Goal: Communication & Community: Answer question/provide support

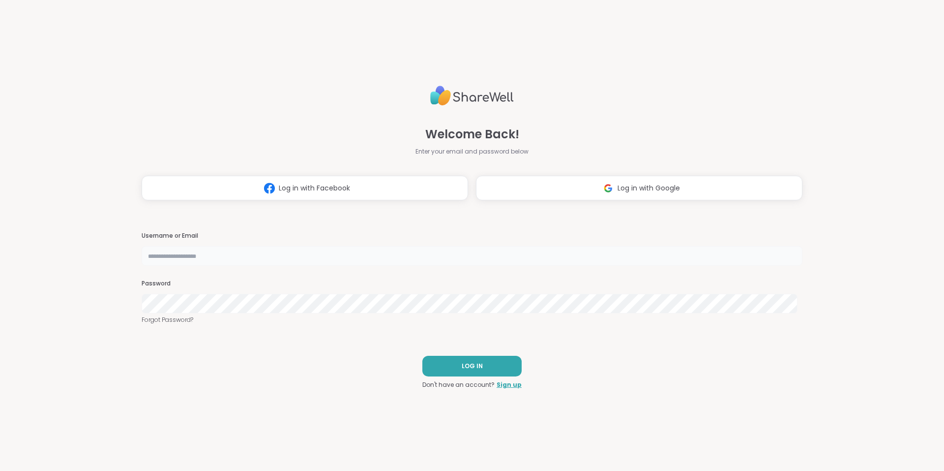
click at [252, 258] on input "text" at bounding box center [472, 256] width 661 height 20
type input "**********"
click at [489, 364] on button "LOG IN" at bounding box center [472, 366] width 99 height 21
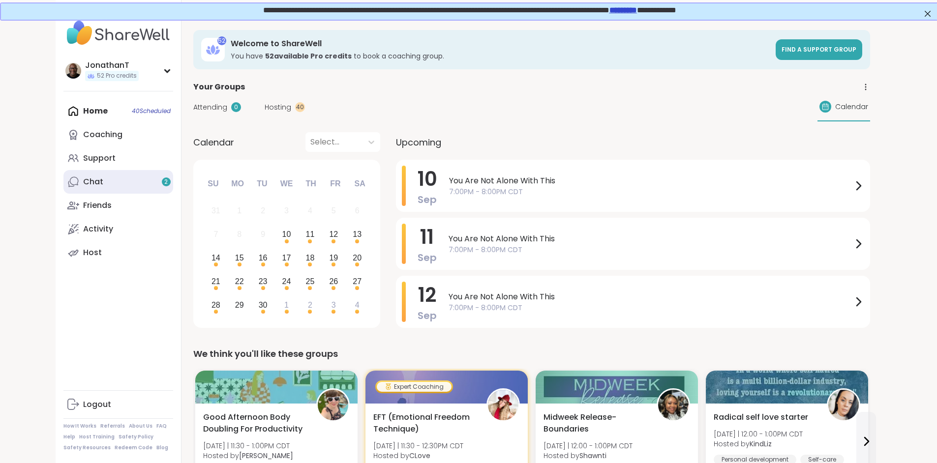
click at [80, 178] on link "Chat 2" at bounding box center [118, 182] width 110 height 24
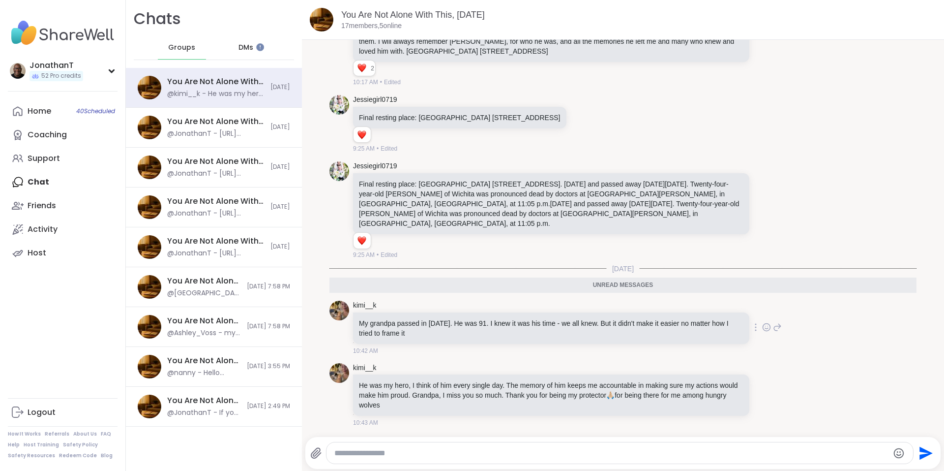
click at [762, 330] on icon at bounding box center [766, 327] width 9 height 10
click at [684, 312] on div "Select Reaction: Heart" at bounding box center [688, 311] width 9 height 9
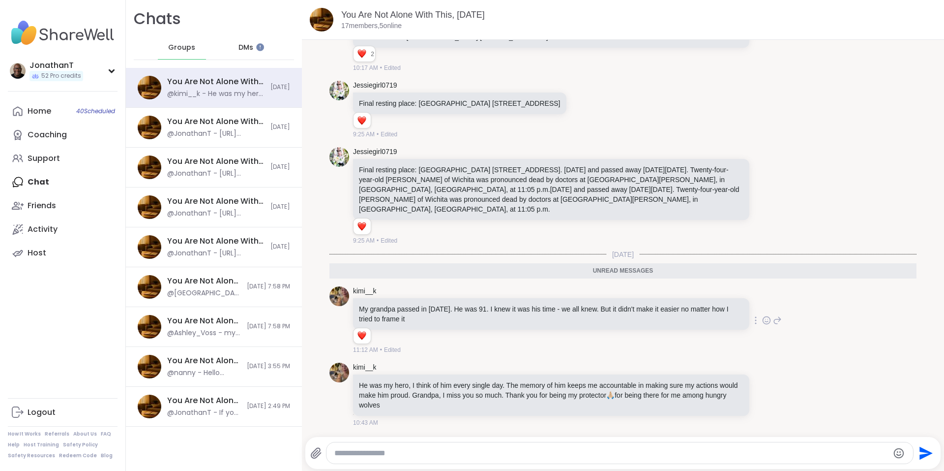
click at [762, 325] on icon at bounding box center [766, 320] width 9 height 10
click at [706, 309] on div "Select Reaction: Sad" at bounding box center [710, 304] width 9 height 9
click at [873, 352] on div "kimi__k My grandpa passed in [DATE]. He was 91. I knew it was his time - we all…" at bounding box center [623, 320] width 587 height 76
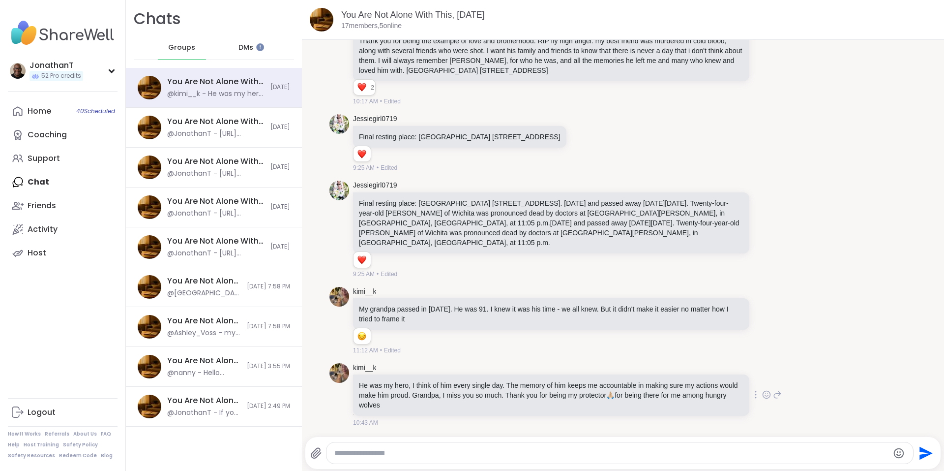
click at [762, 395] on icon at bounding box center [766, 395] width 9 height 10
click at [684, 379] on div "Select Reaction: Heart" at bounding box center [688, 378] width 9 height 9
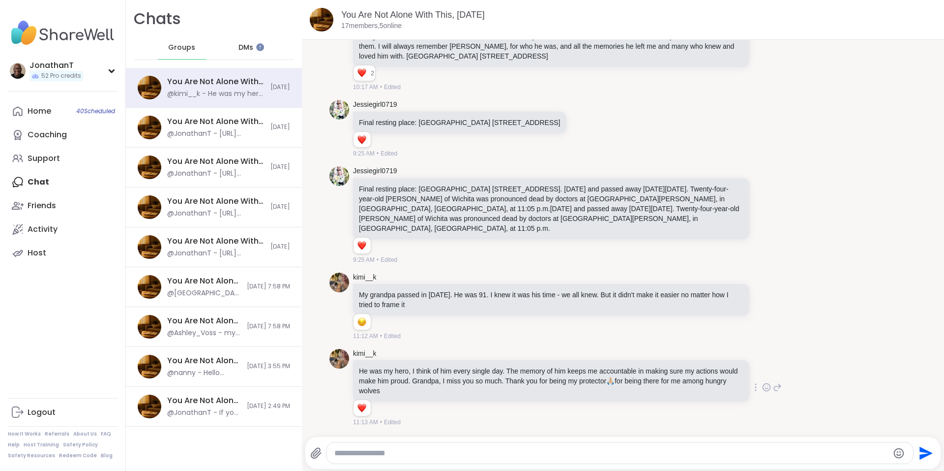
scroll to position [1163, 0]
drag, startPoint x: 380, startPoint y: 277, endPoint x: 354, endPoint y: 278, distance: 26.6
click at [354, 278] on div "kimi__k" at bounding box center [552, 278] width 398 height 10
copy link "kimi__k"
click at [755, 307] on icon at bounding box center [756, 306] width 2 height 8
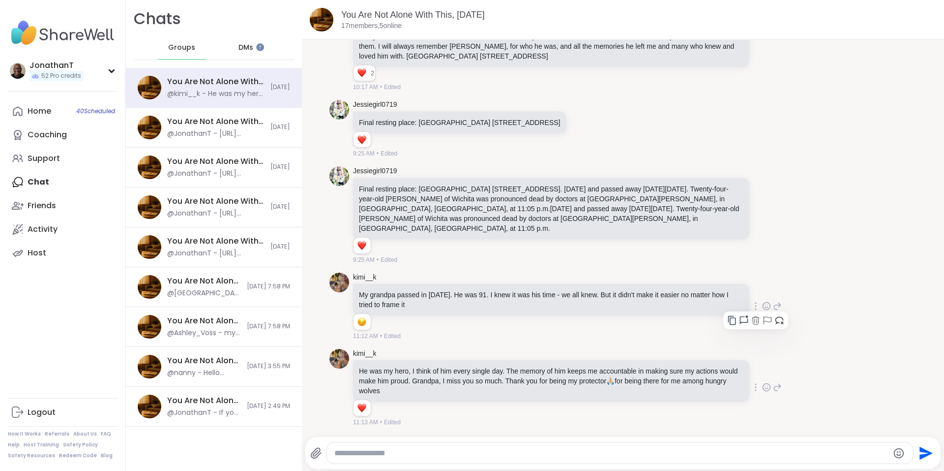
click at [728, 319] on icon at bounding box center [733, 320] width 10 height 10
click at [756, 388] on icon at bounding box center [756, 387] width 1 height 7
click at [728, 397] on icon at bounding box center [732, 401] width 8 height 9
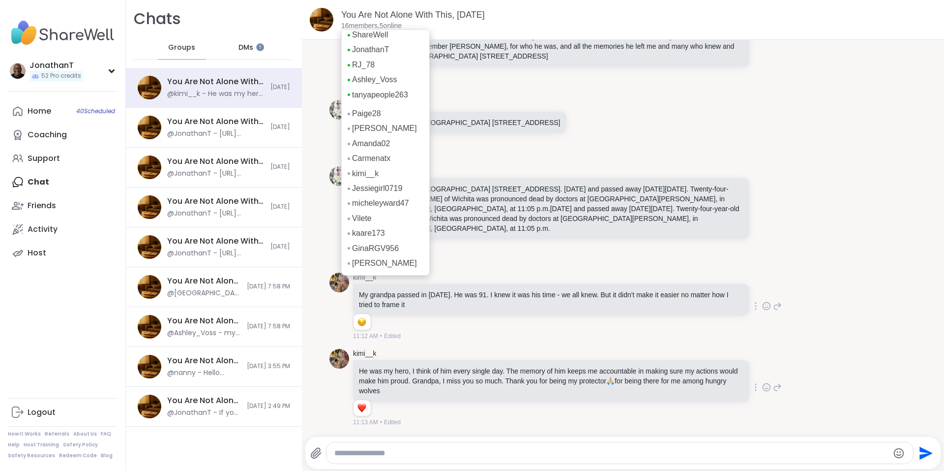
scroll to position [0, 0]
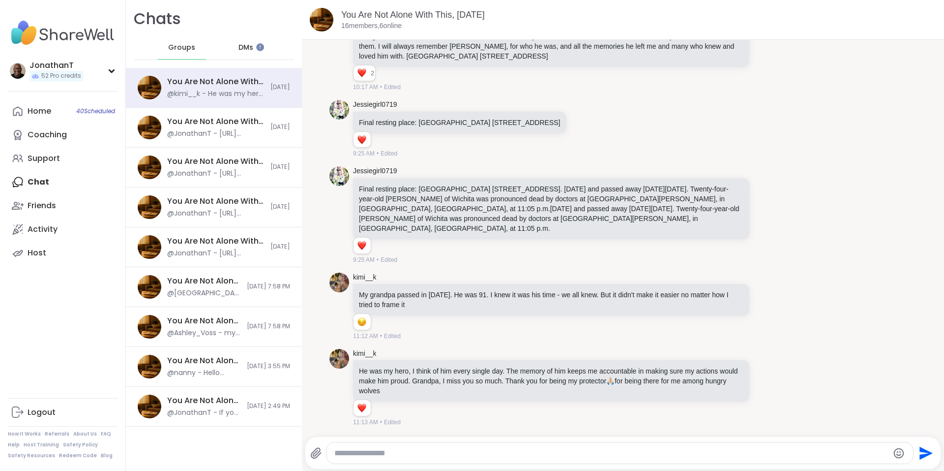
click at [437, 452] on textarea "Type your message" at bounding box center [612, 453] width 555 height 10
click at [477, 454] on textarea "Type your message" at bounding box center [612, 453] width 555 height 10
paste textarea "**********"
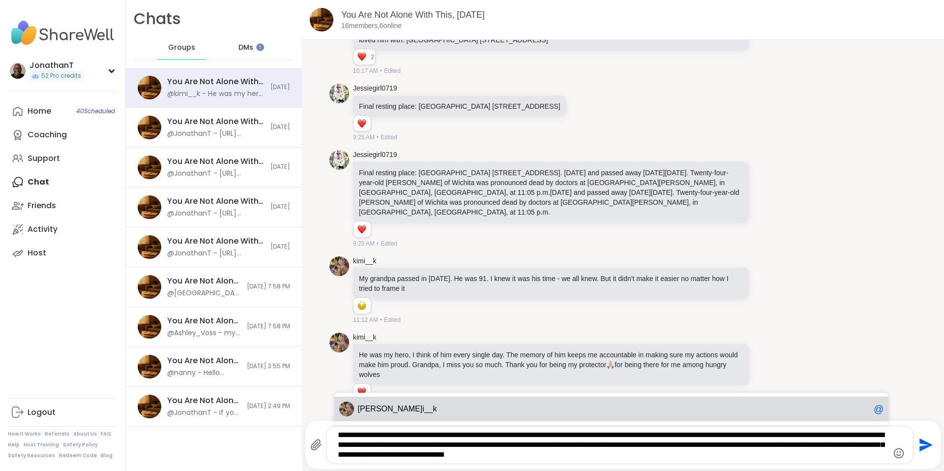
click at [566, 407] on span "kim i__k" at bounding box center [614, 409] width 512 height 10
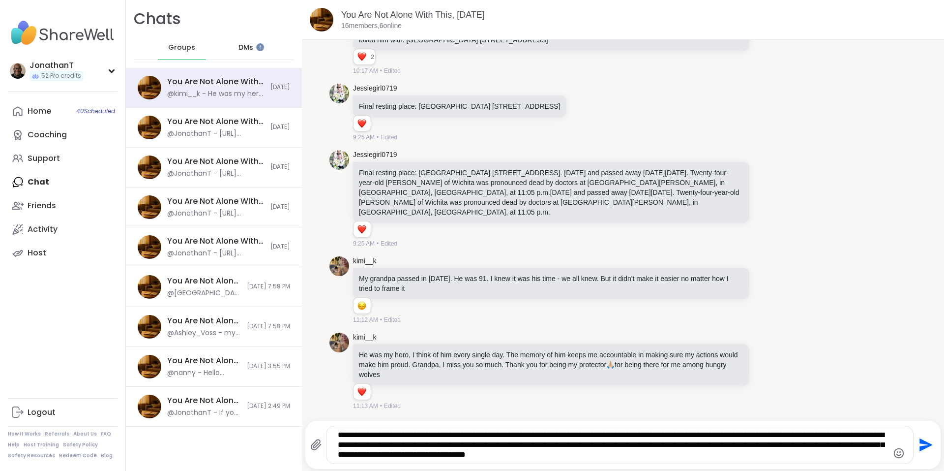
type textarea "**********"
click at [920, 447] on icon "Send" at bounding box center [926, 444] width 13 height 13
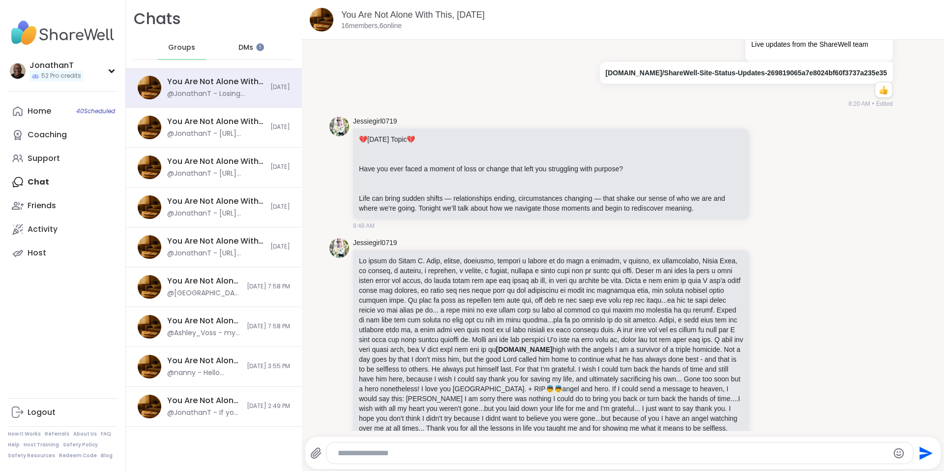
scroll to position [728, 0]
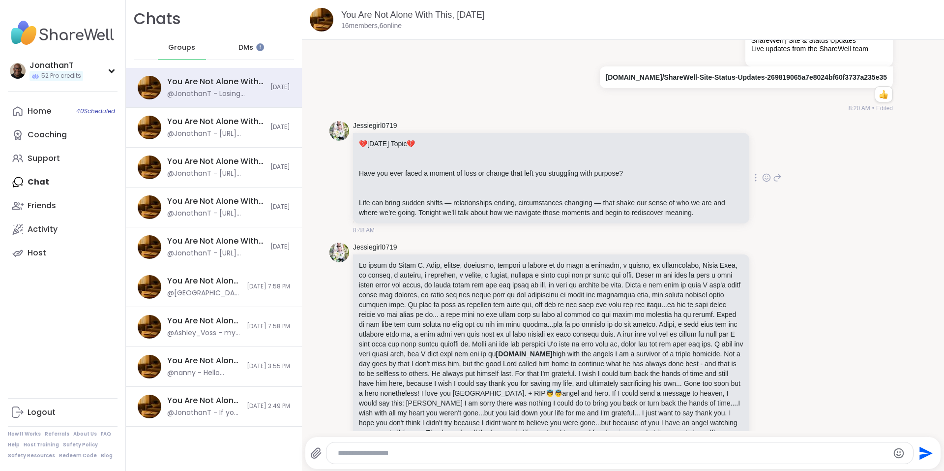
click at [755, 182] on icon at bounding box center [756, 178] width 2 height 8
click at [728, 196] on icon at bounding box center [732, 191] width 8 height 9
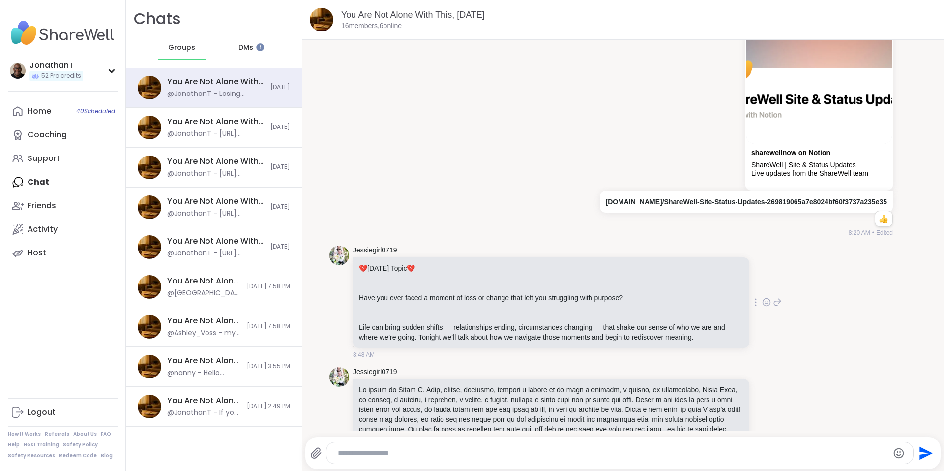
scroll to position [620, 0]
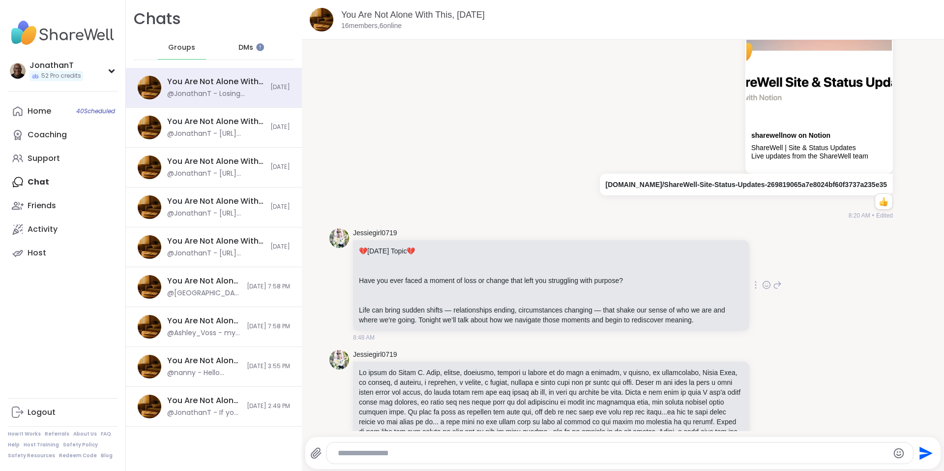
click at [762, 290] on icon at bounding box center [766, 285] width 9 height 10
click at [684, 274] on div "Select Reaction: Heart" at bounding box center [688, 269] width 9 height 9
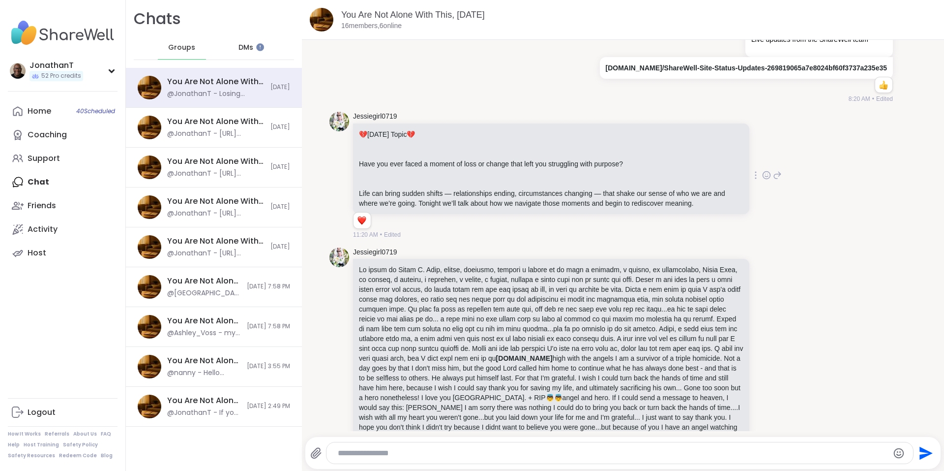
scroll to position [744, 0]
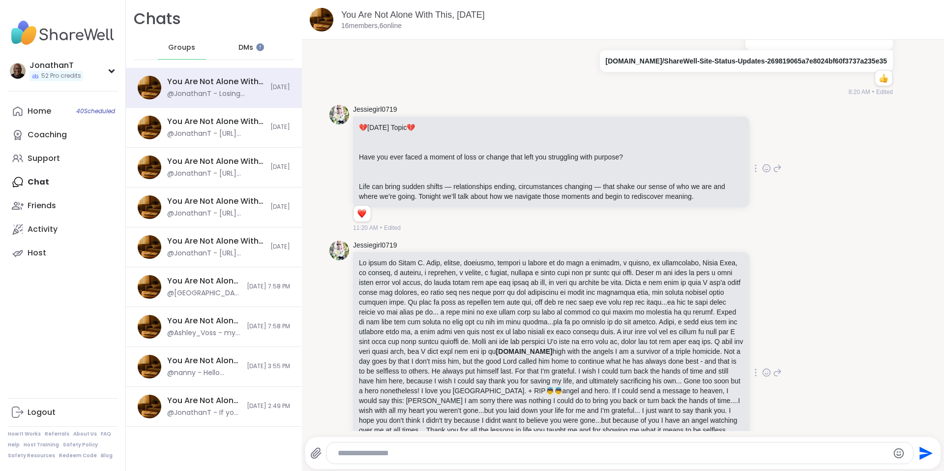
click at [752, 378] on div at bounding box center [756, 372] width 9 height 12
click at [728, 392] on icon at bounding box center [733, 387] width 10 height 10
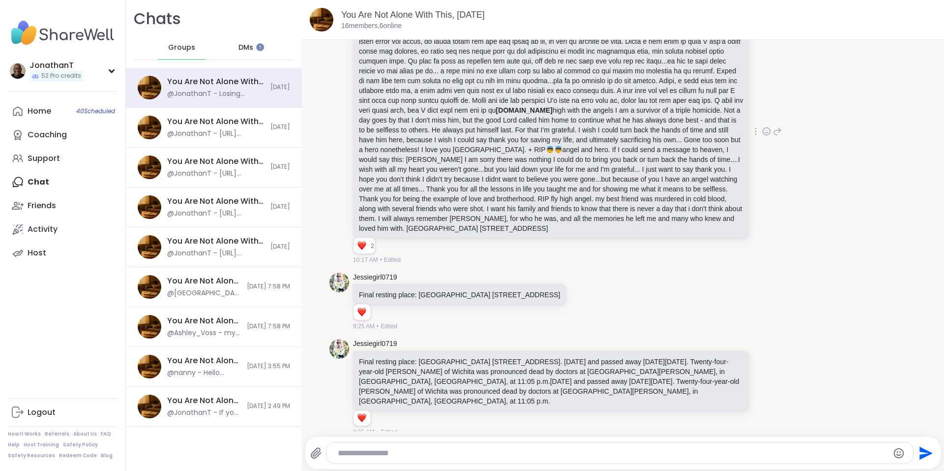
scroll to position [994, 0]
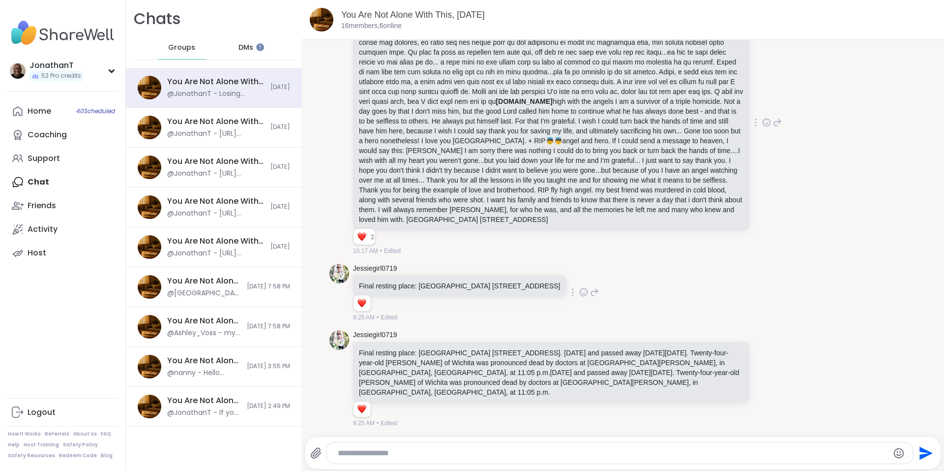
click at [574, 296] on icon at bounding box center [573, 292] width 2 height 8
click at [554, 311] on icon at bounding box center [550, 307] width 10 height 10
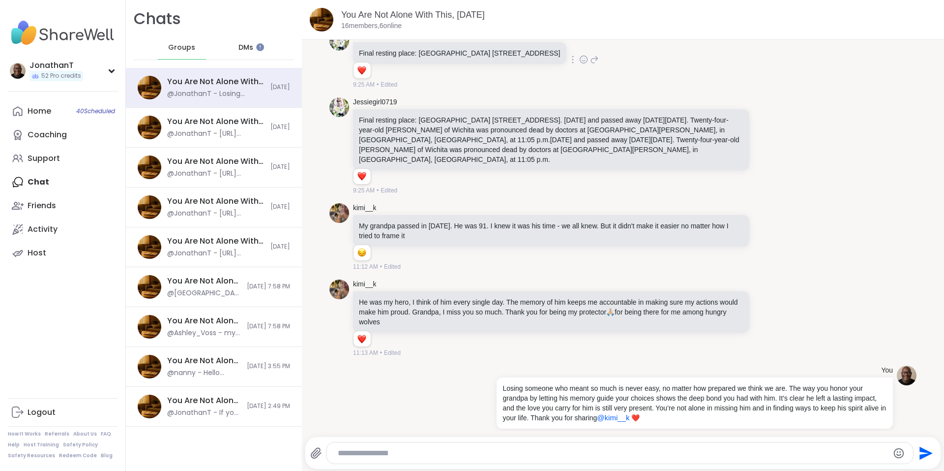
scroll to position [1244, 0]
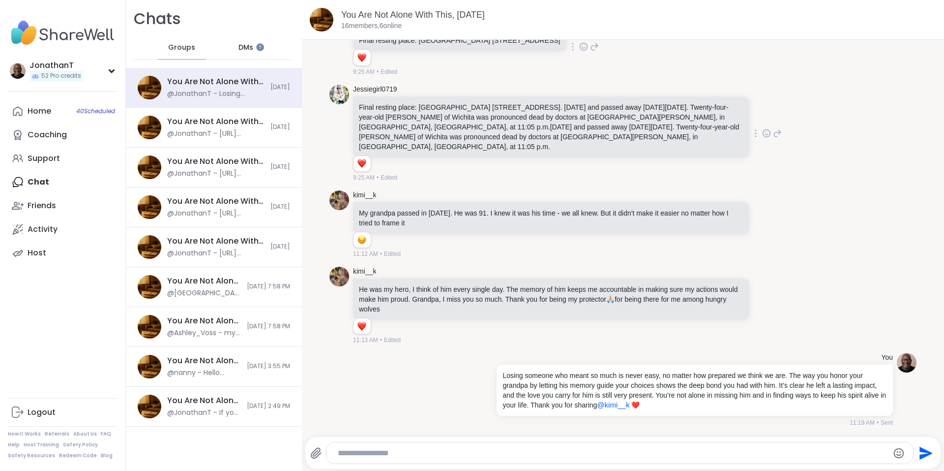
click at [752, 139] on div at bounding box center [756, 133] width 9 height 12
click at [728, 152] on icon at bounding box center [733, 148] width 10 height 10
click at [755, 228] on icon at bounding box center [756, 224] width 2 height 8
click at [728, 243] on icon at bounding box center [732, 238] width 8 height 9
click at [755, 309] on icon at bounding box center [756, 306] width 2 height 8
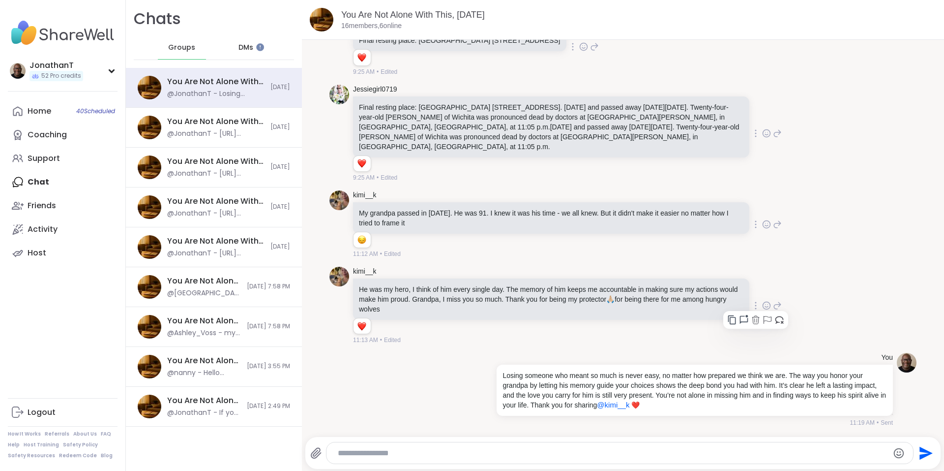
click at [728, 325] on icon at bounding box center [733, 320] width 10 height 10
drag, startPoint x: 382, startPoint y: 274, endPoint x: 354, endPoint y: 273, distance: 28.0
click at [354, 273] on div "kimi__k" at bounding box center [552, 272] width 398 height 10
copy link "kimi__k"
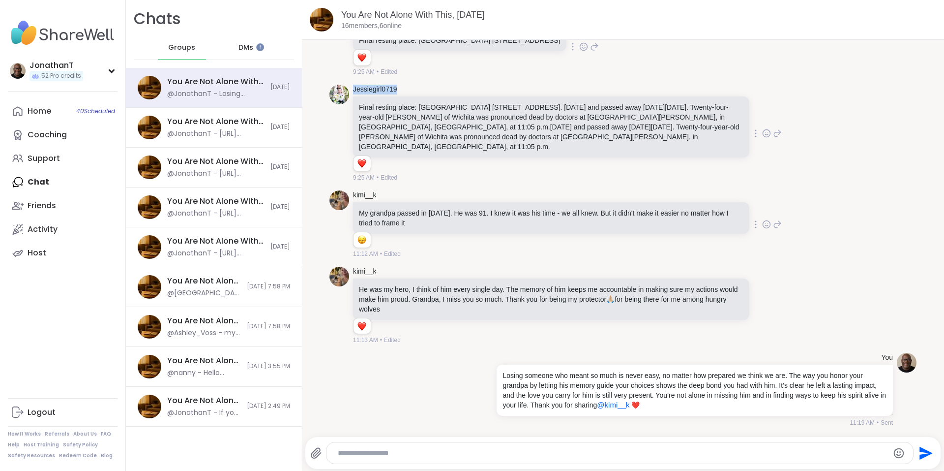
drag, startPoint x: 406, startPoint y: 90, endPoint x: 352, endPoint y: 88, distance: 54.6
click at [352, 88] on div "Jessiegirl0719 Final resting place: Kechi Township Cemetery 6523 N. Hillside Av…" at bounding box center [623, 134] width 587 height 106
copy link "Jessiegirl0719"
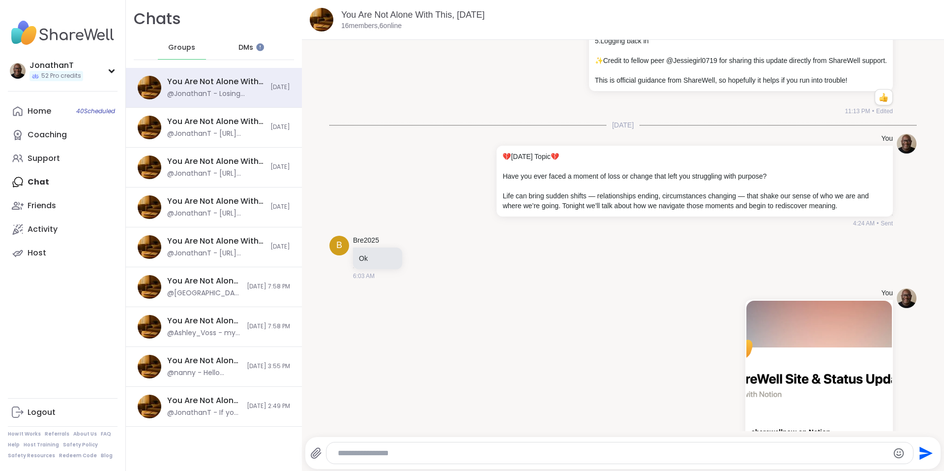
scroll to position [324, 0]
click at [489, 184] on icon at bounding box center [490, 180] width 2 height 8
click at [480, 199] on icon at bounding box center [485, 194] width 10 height 10
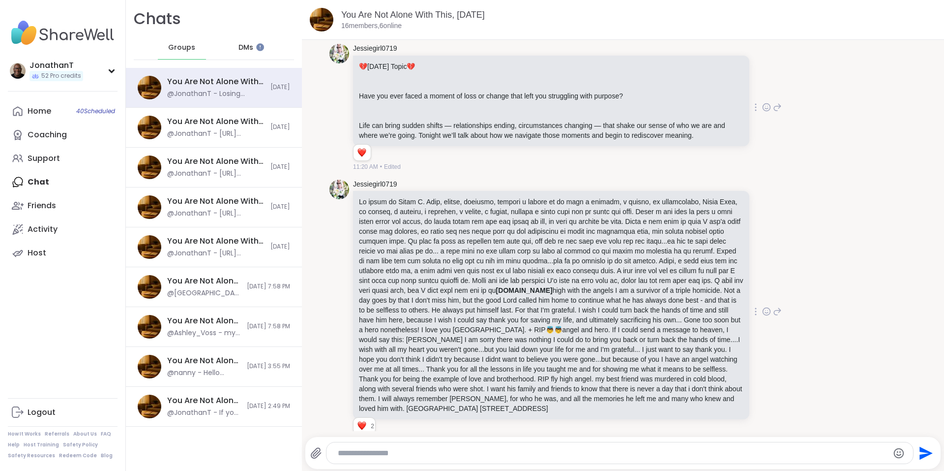
scroll to position [1259, 0]
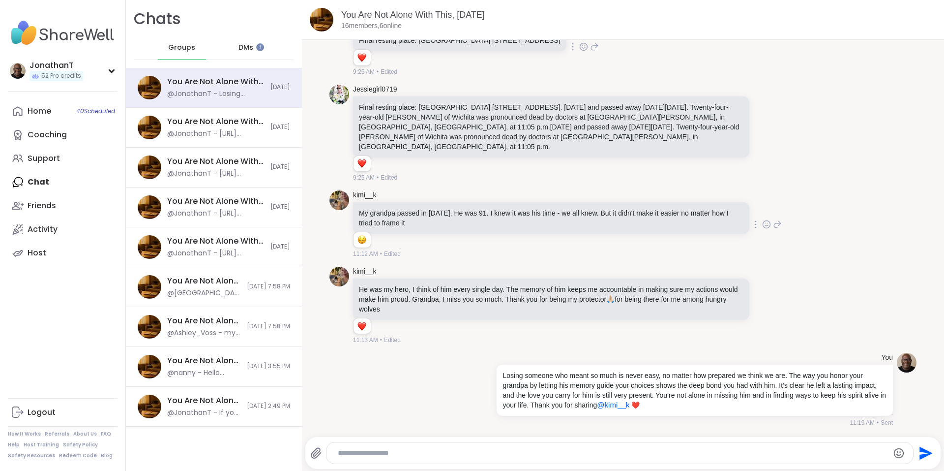
click at [833, 449] on textarea "Type your message" at bounding box center [612, 453] width 548 height 10
paste textarea "**********"
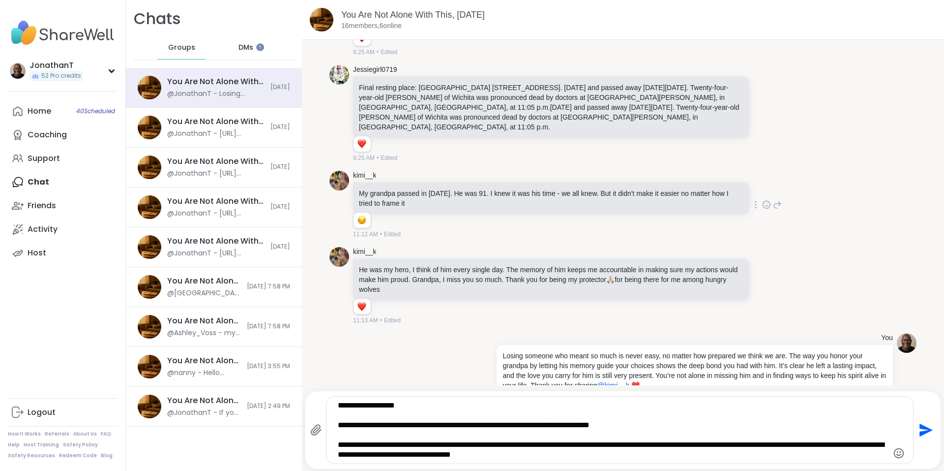
type textarea "**********"
click at [920, 430] on icon "Send" at bounding box center [925, 430] width 16 height 16
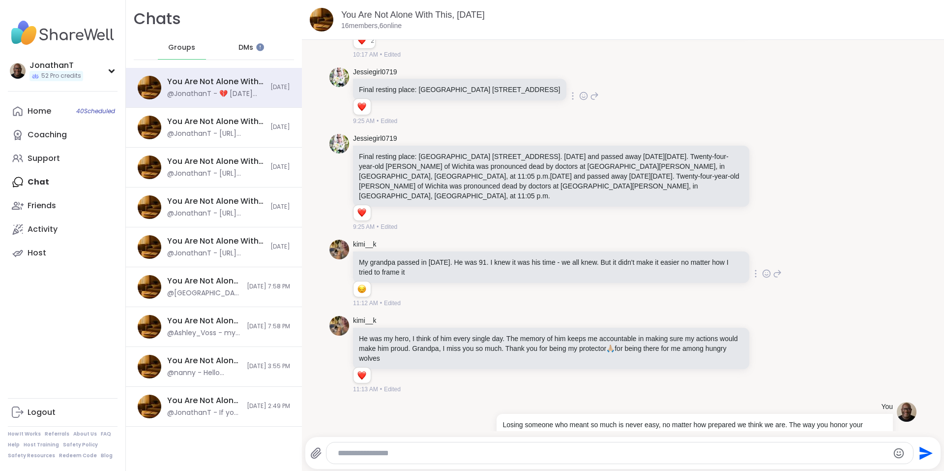
scroll to position [1361, 0]
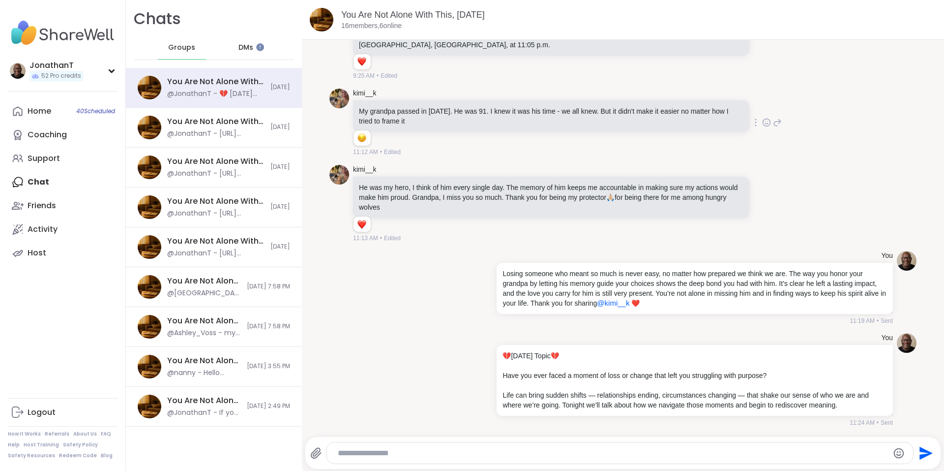
click at [516, 448] on textarea "Type your message" at bounding box center [612, 453] width 548 height 10
paste textarea "**********"
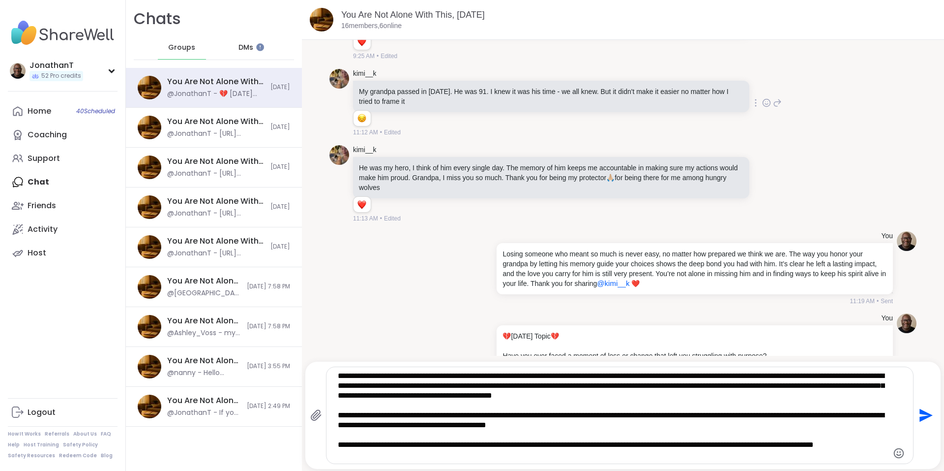
click at [346, 374] on textarea "**********" at bounding box center [612, 415] width 548 height 89
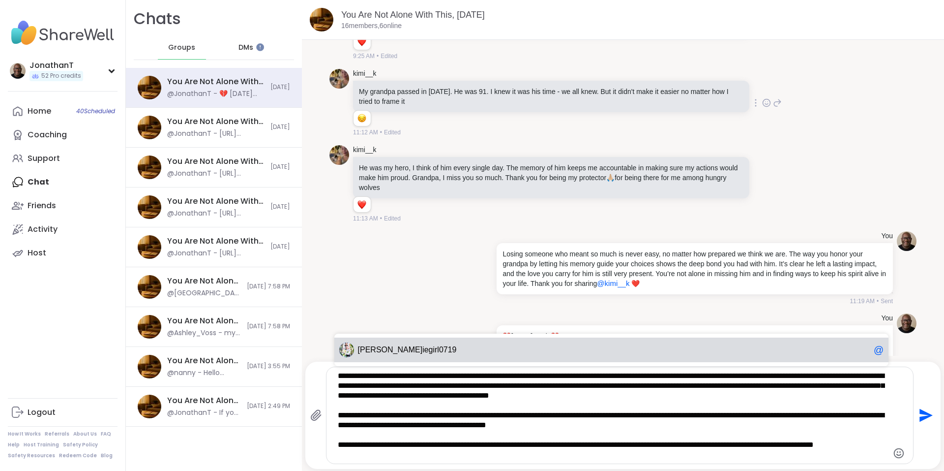
click at [378, 355] on div "Jess iegirl0719 @" at bounding box center [612, 349] width 555 height 25
click at [362, 351] on span "Jessiegirl0719" at bounding box center [383, 350] width 50 height 10
type textarea "**********"
click at [920, 418] on icon "Send" at bounding box center [926, 415] width 13 height 13
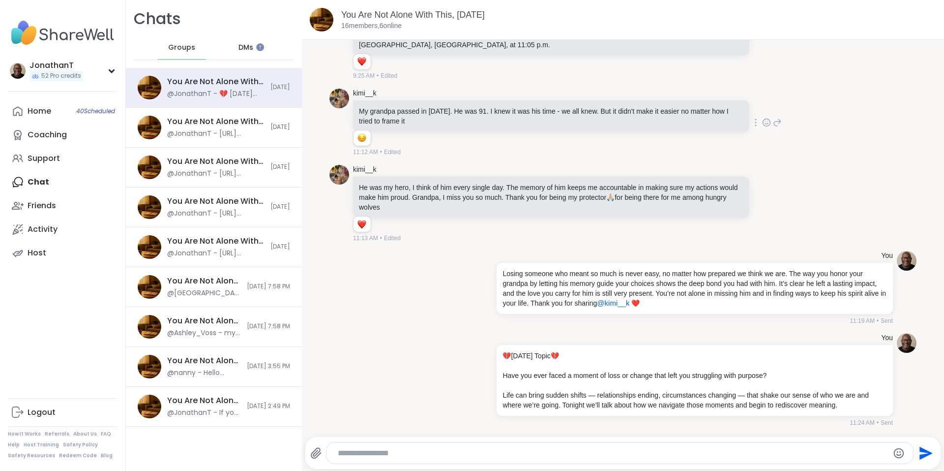
scroll to position [1501, 0]
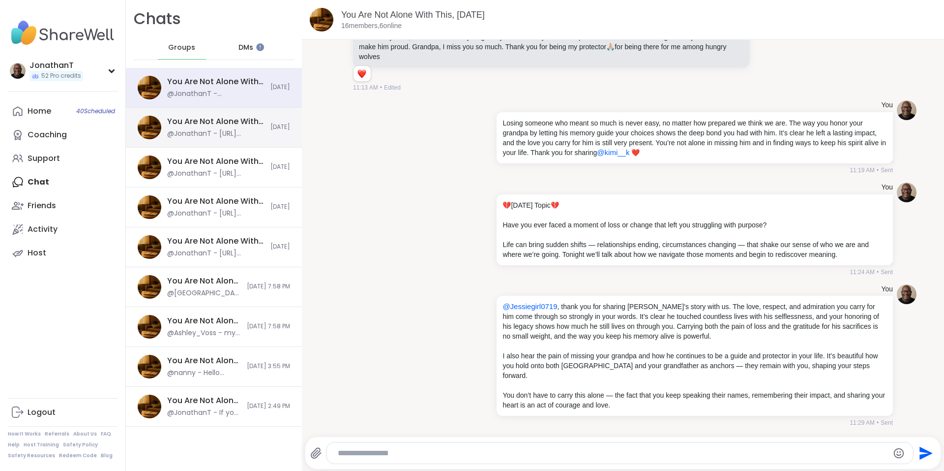
click at [211, 121] on div "You Are Not Alone With This, [DATE]" at bounding box center [215, 121] width 97 height 11
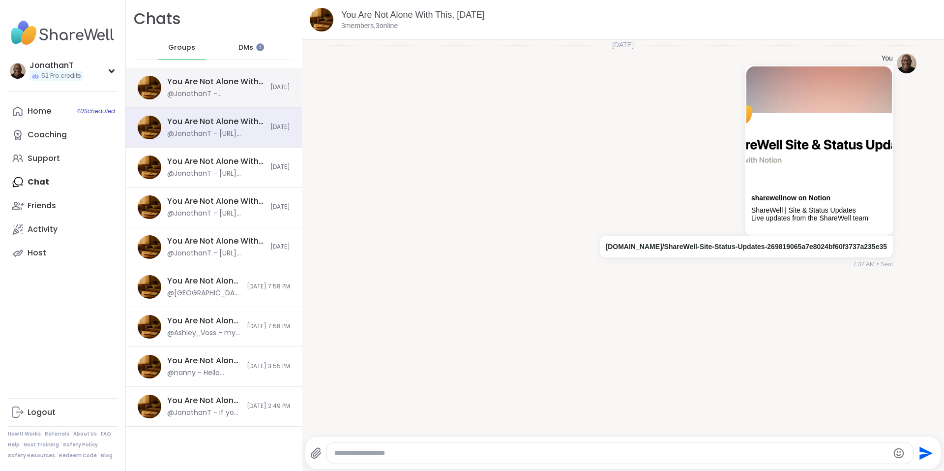
click at [232, 88] on div "You Are Not Alone With This, Sep 10 @JonathanT - @Jessiegirl0719 , thank you fo…" at bounding box center [215, 87] width 97 height 23
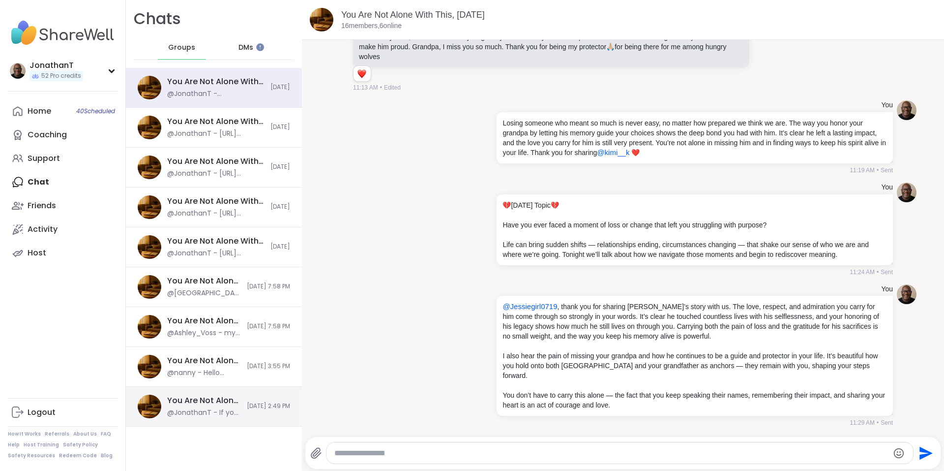
click at [222, 396] on div "You Are Not Alone With This, [DATE]" at bounding box center [204, 400] width 74 height 11
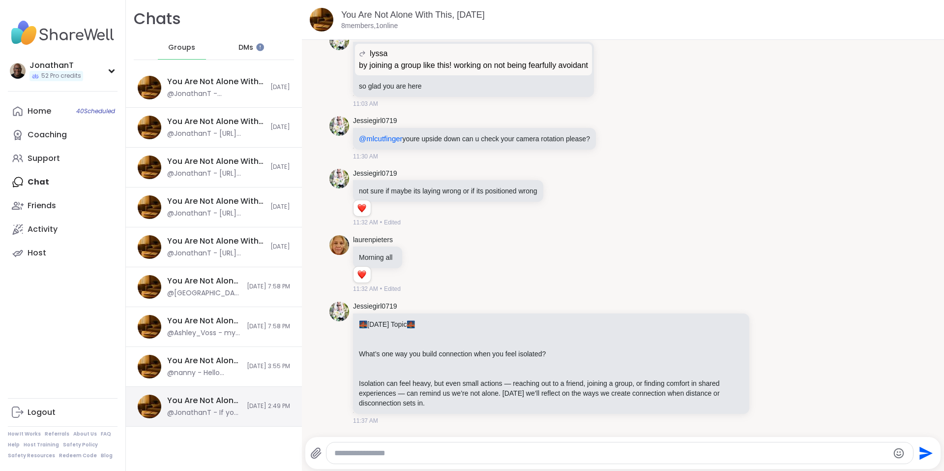
scroll to position [3442, 0]
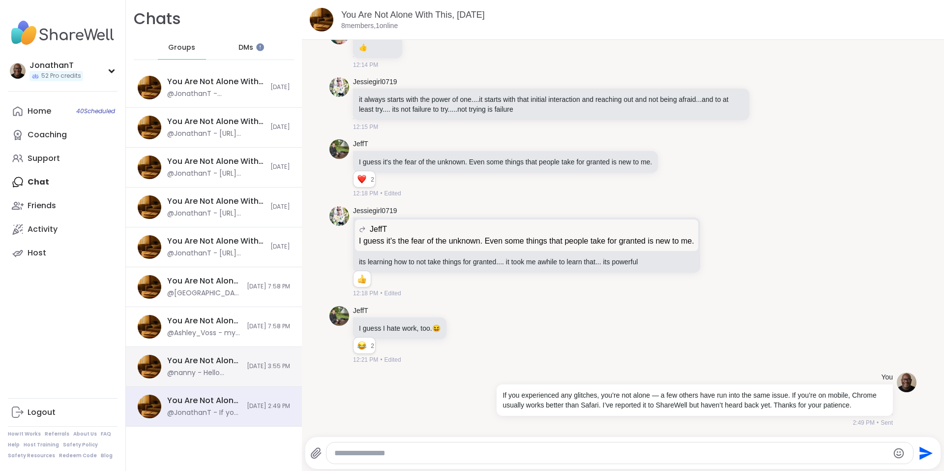
click at [247, 367] on span "[DATE] 3:55 PM" at bounding box center [268, 366] width 43 height 8
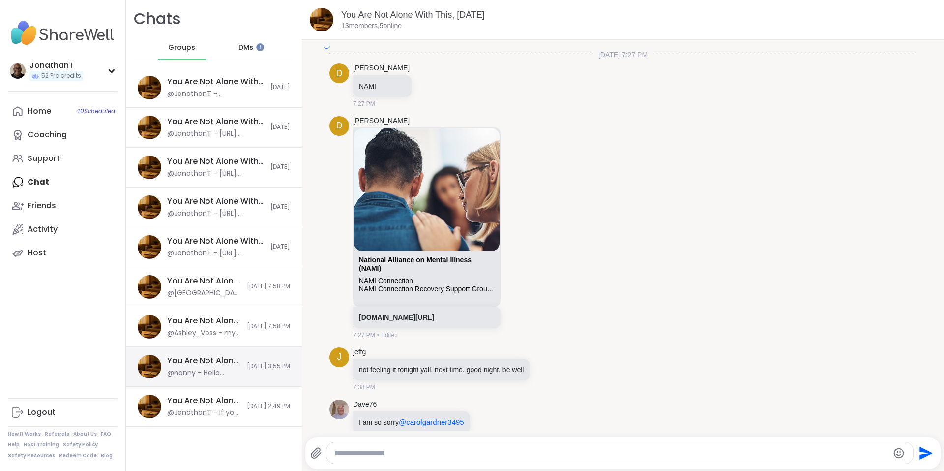
scroll to position [2654, 0]
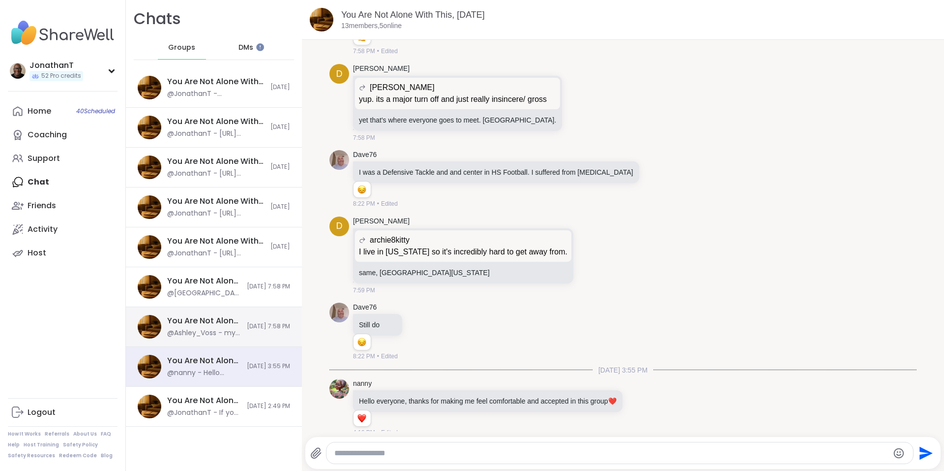
click at [247, 325] on span "[DATE] 7:58 PM" at bounding box center [268, 326] width 43 height 8
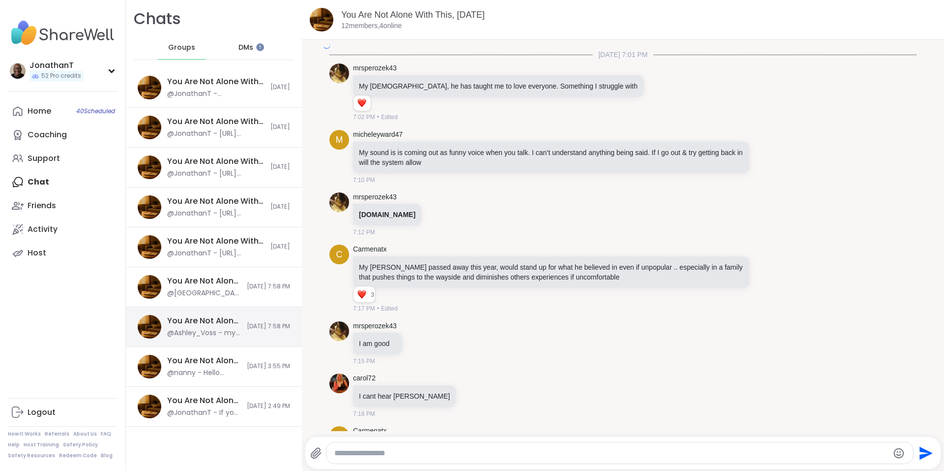
scroll to position [1816, 0]
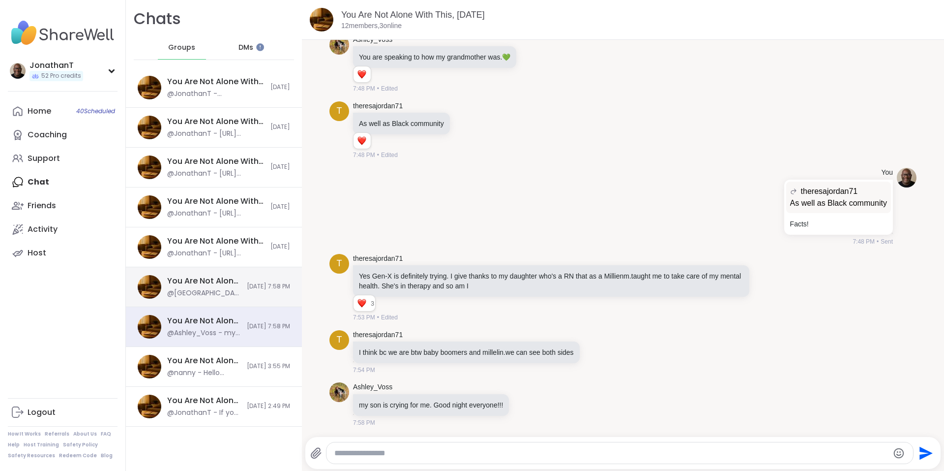
click at [232, 278] on div "You Are Not Alone With This, Sep 09 @rhinton413 - Thanks everyone that shared. …" at bounding box center [214, 287] width 176 height 40
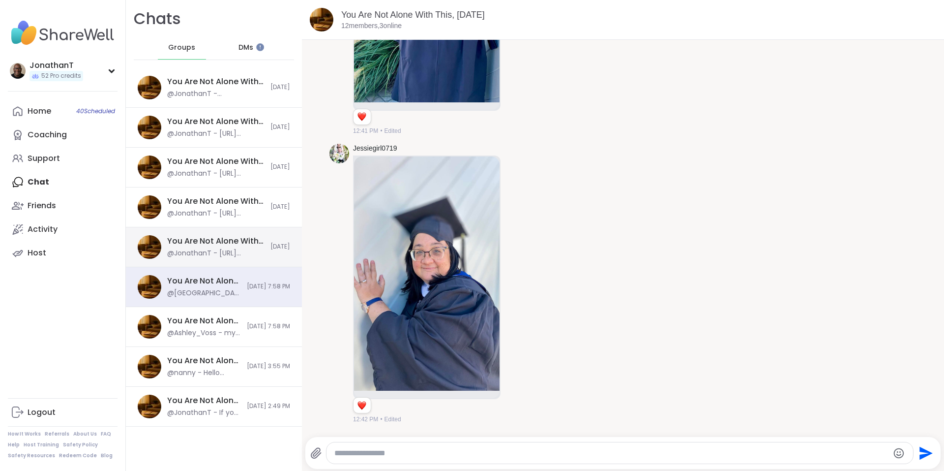
scroll to position [8955, 0]
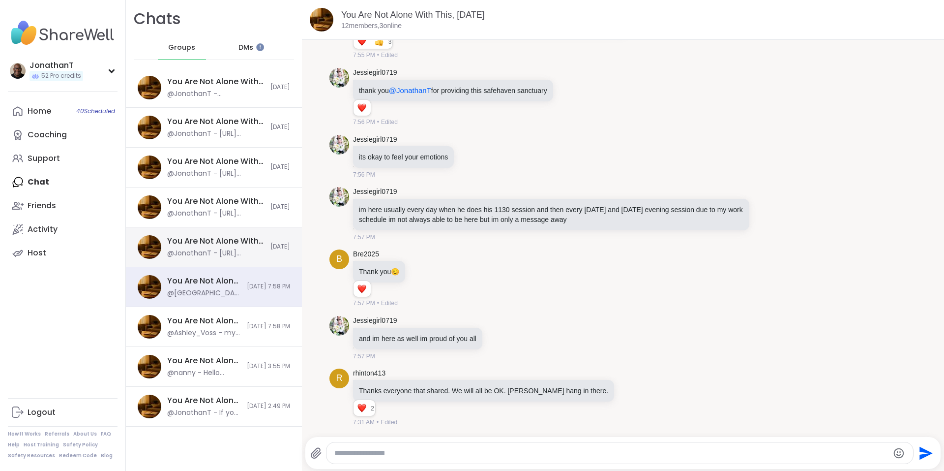
click at [229, 251] on div "@JonathanT - [URL][DOMAIN_NAME]" at bounding box center [215, 253] width 97 height 10
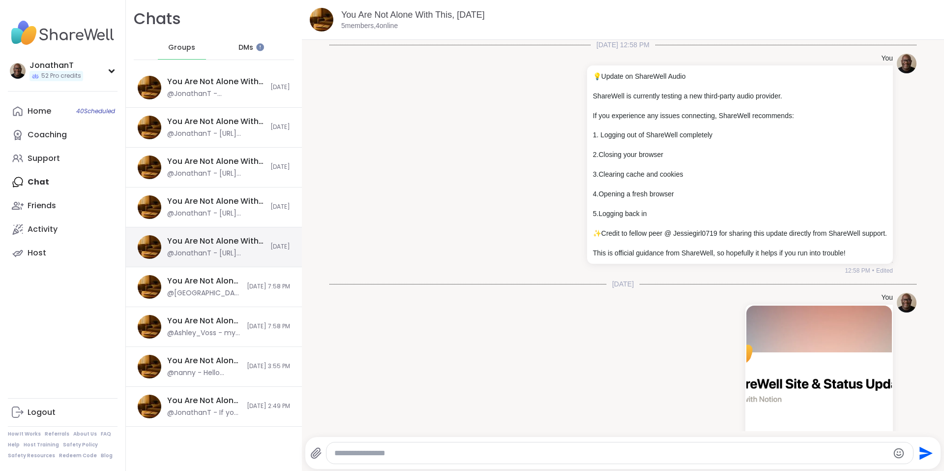
scroll to position [81, 0]
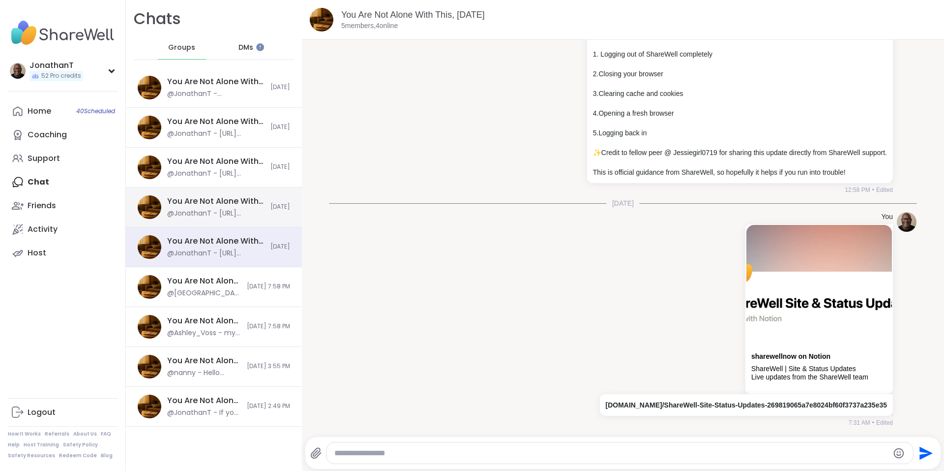
click at [243, 208] on div "You Are Not Alone With This, Sep 11 @JonathanT - https://sharewellnow.notion.si…" at bounding box center [215, 207] width 97 height 23
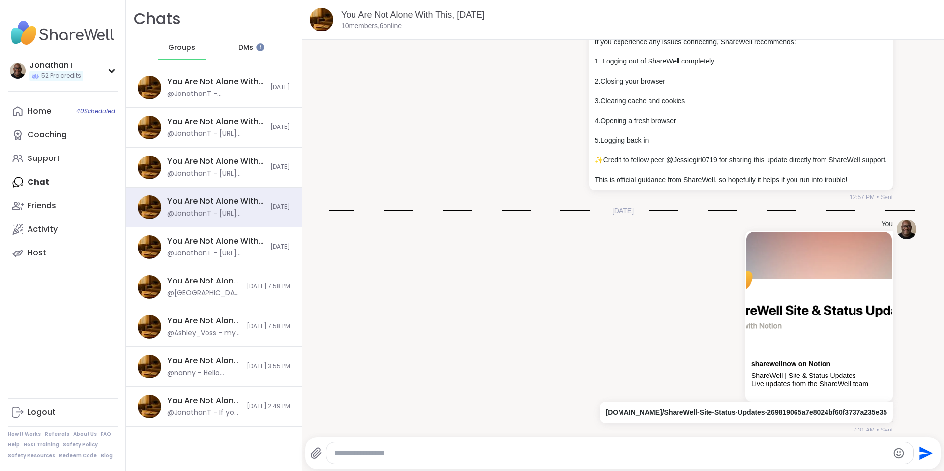
scroll to position [242, 0]
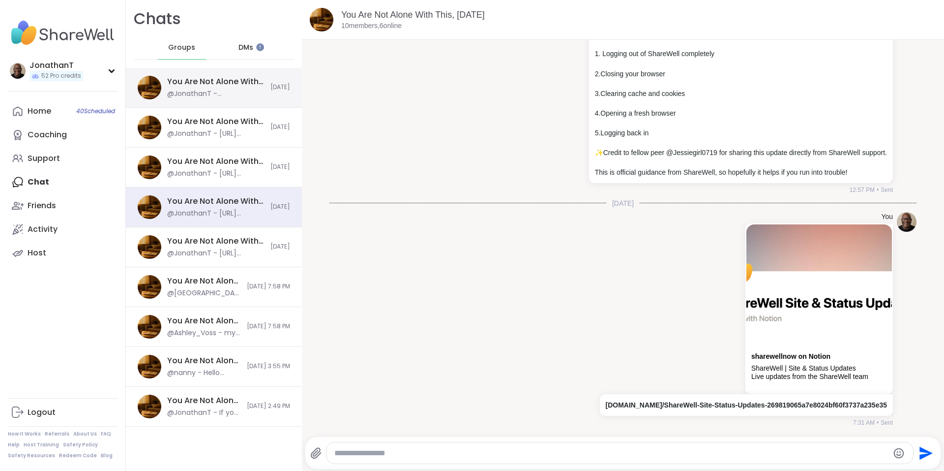
click at [223, 92] on div "@JonathanT - @Jessiegirl0719 , thank you for sharing Devon’s story with us. The…" at bounding box center [215, 94] width 97 height 10
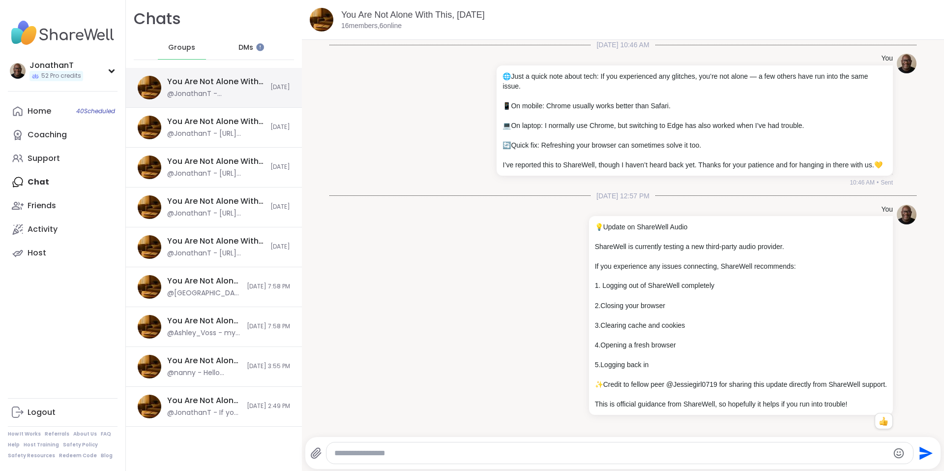
scroll to position [1501, 0]
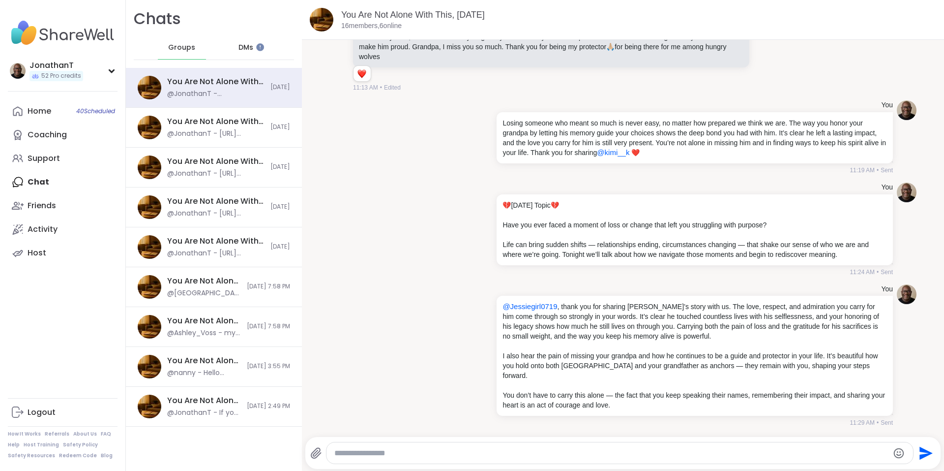
click at [172, 43] on span "Groups" at bounding box center [181, 48] width 27 height 10
click at [245, 44] on span "DMs" at bounding box center [246, 48] width 15 height 10
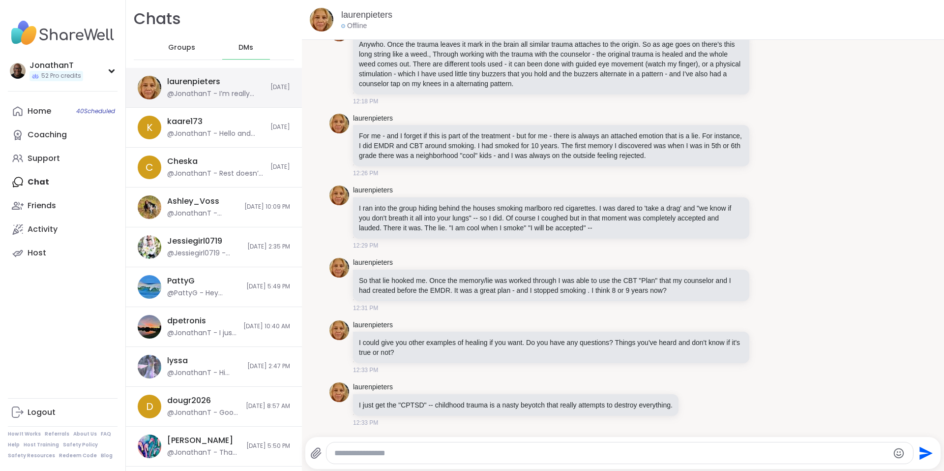
scroll to position [3082, 0]
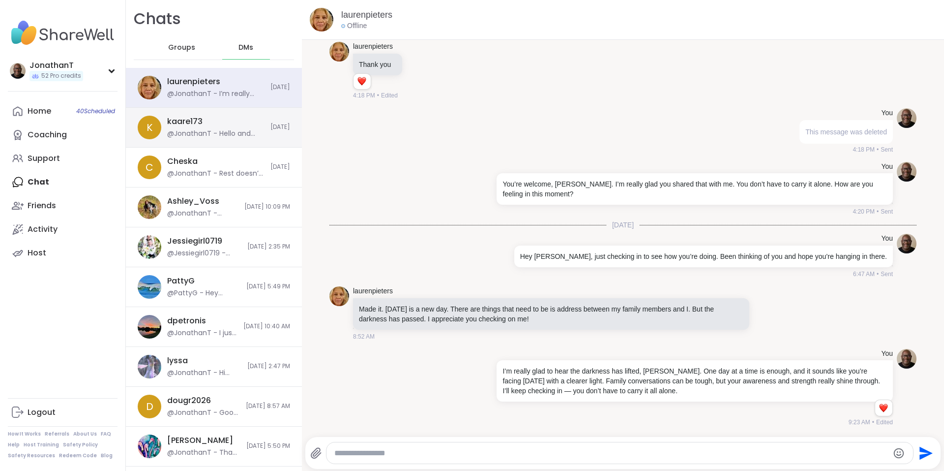
click at [252, 136] on div "@JonathanT - Hello and good morning. Thank you for sending the friend request! …" at bounding box center [215, 134] width 97 height 10
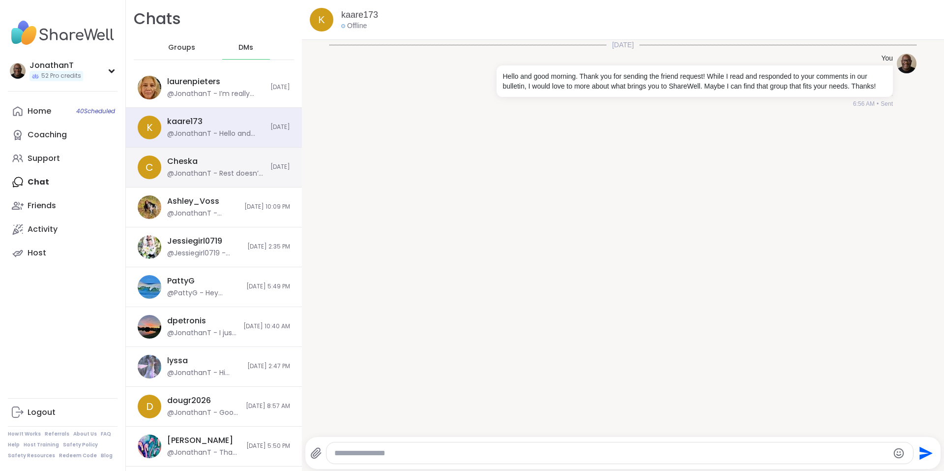
click at [190, 156] on div "Cheska" at bounding box center [182, 161] width 30 height 11
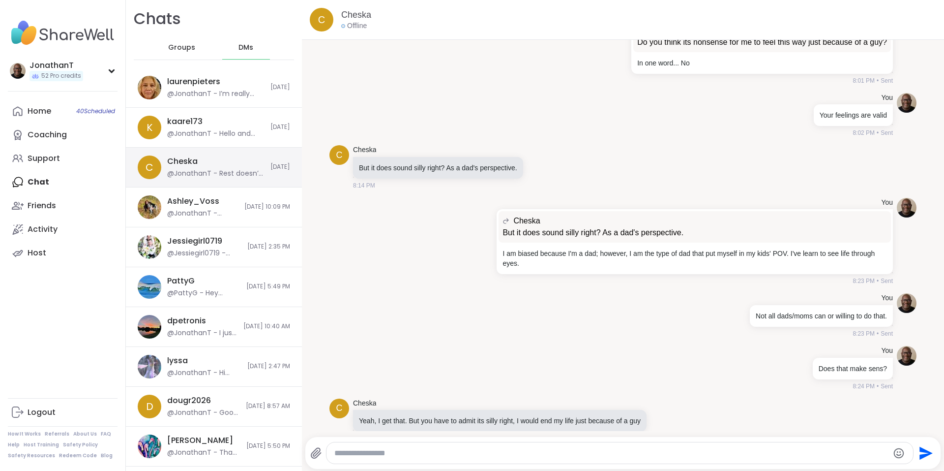
scroll to position [8667, 0]
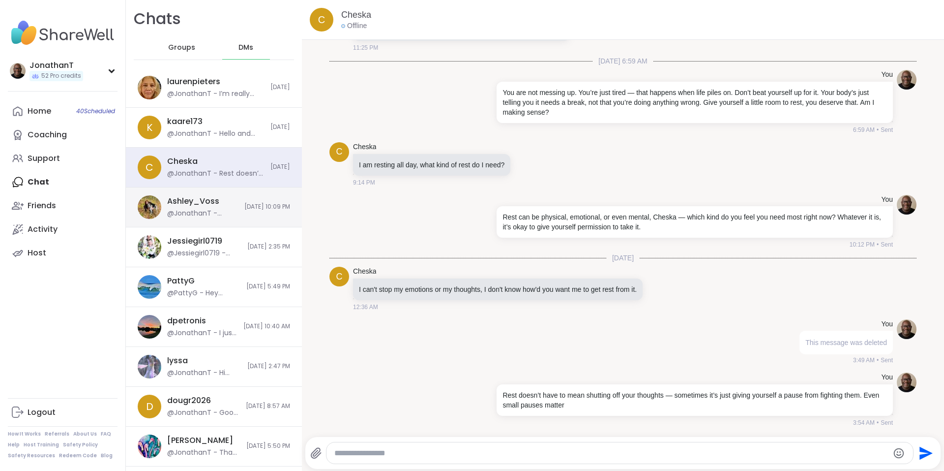
click at [202, 214] on div "@JonathanT - You’ve got sharp eyes 🧐 — I just reworded what I was saying, nothi…" at bounding box center [202, 214] width 71 height 10
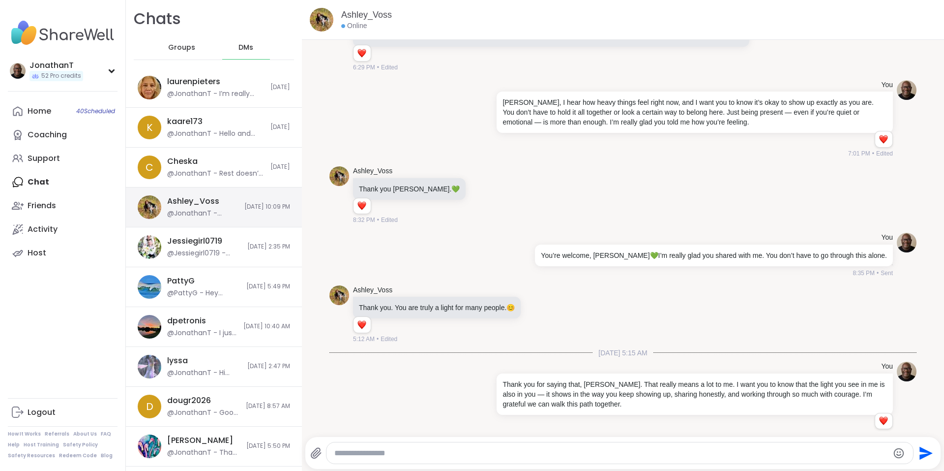
scroll to position [5850, 0]
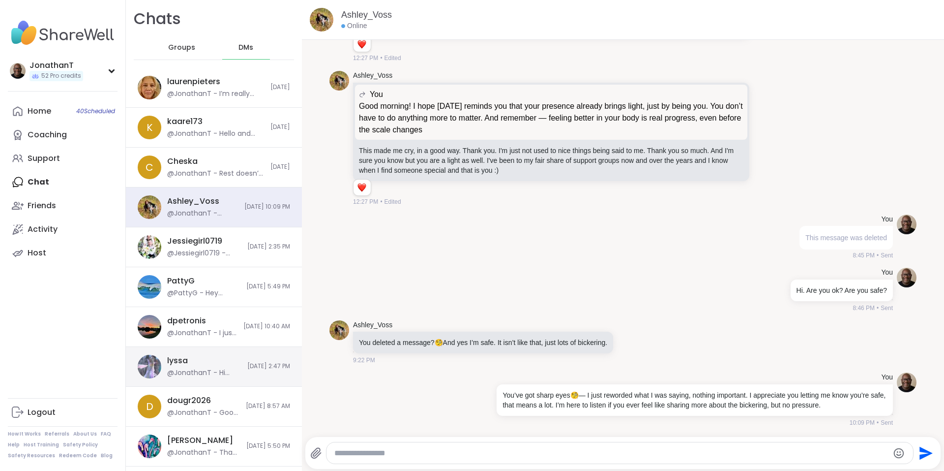
click at [209, 374] on div "@JonathanT - Hi Lyssa! It’s definitely not just you — a few others have mention…" at bounding box center [204, 373] width 74 height 10
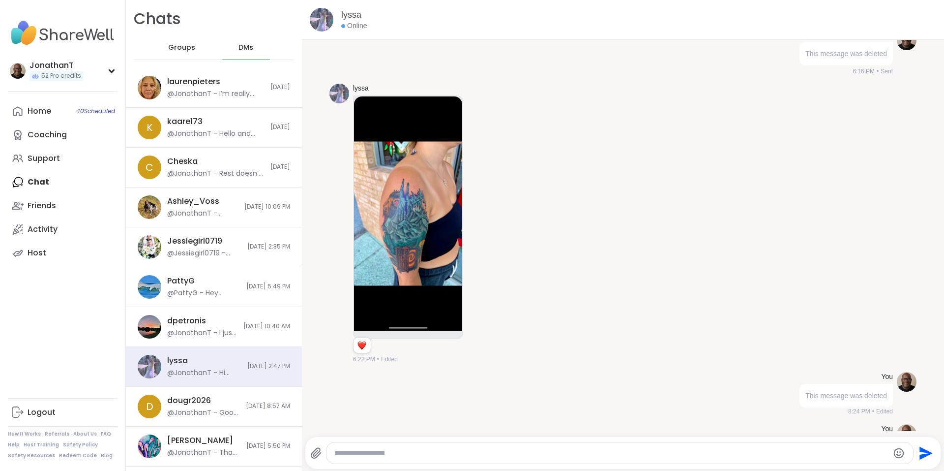
scroll to position [8308, 0]
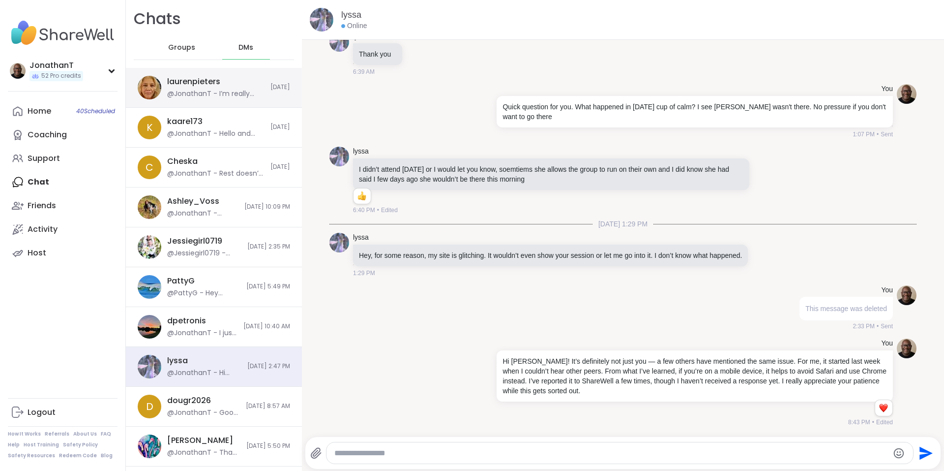
click at [208, 83] on div "laurenpieters" at bounding box center [193, 81] width 53 height 11
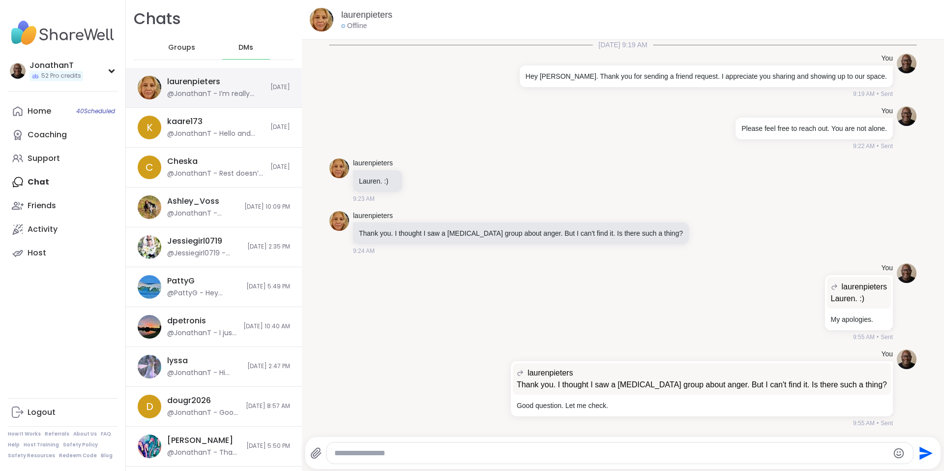
scroll to position [3083, 0]
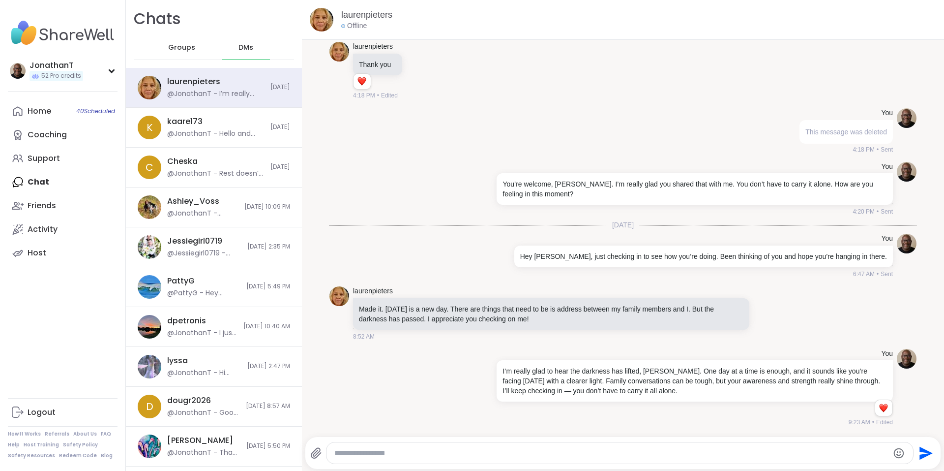
click at [178, 46] on span "Groups" at bounding box center [181, 48] width 27 height 10
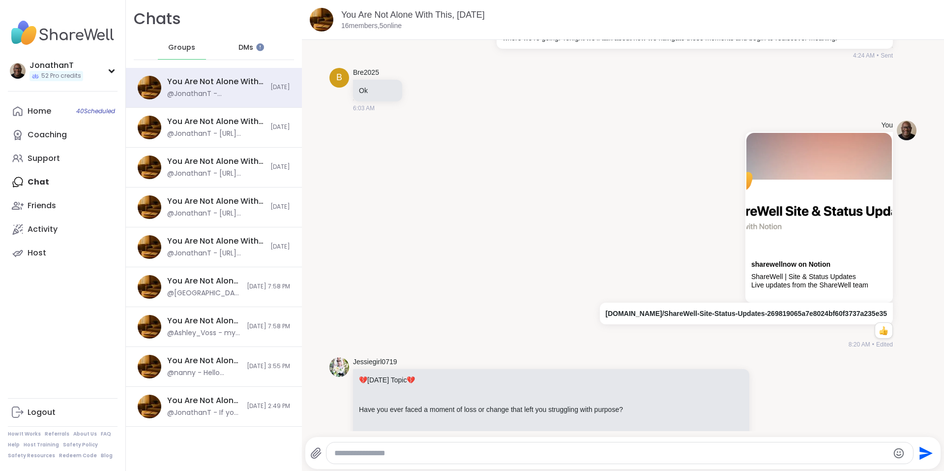
scroll to position [526, 0]
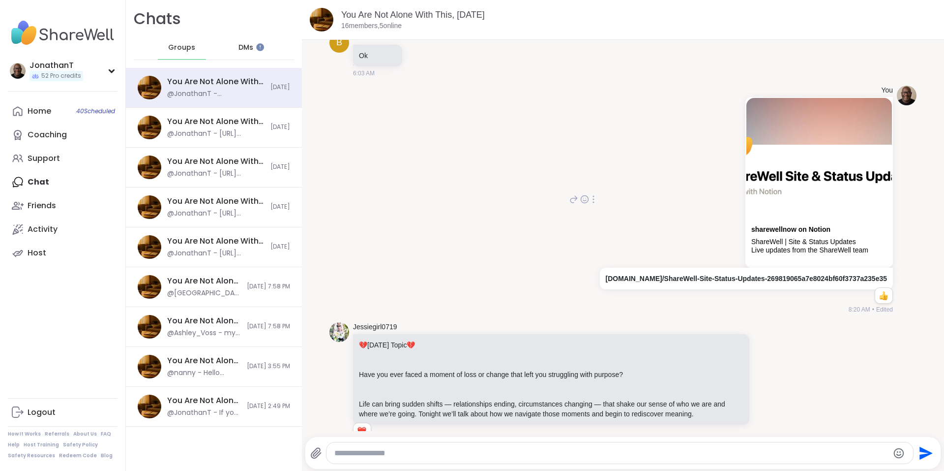
click at [593, 203] on icon at bounding box center [594, 199] width 2 height 8
click at [583, 218] on icon at bounding box center [587, 213] width 8 height 9
click at [245, 47] on span "DMs" at bounding box center [246, 48] width 15 height 10
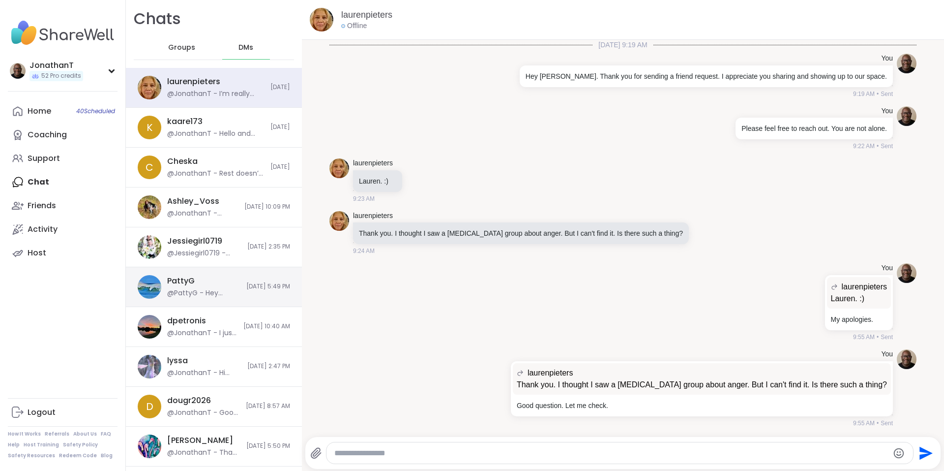
scroll to position [3083, 0]
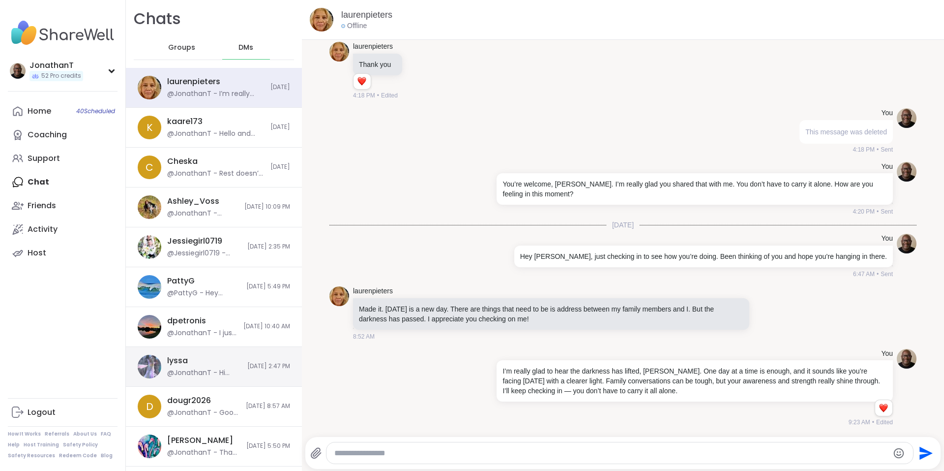
drag, startPoint x: 205, startPoint y: 352, endPoint x: 204, endPoint y: 347, distance: 5.0
click at [204, 352] on div "lyssa @JonathanT - Hi Lyssa! It’s definitely not just you — a few others have m…" at bounding box center [214, 367] width 176 height 40
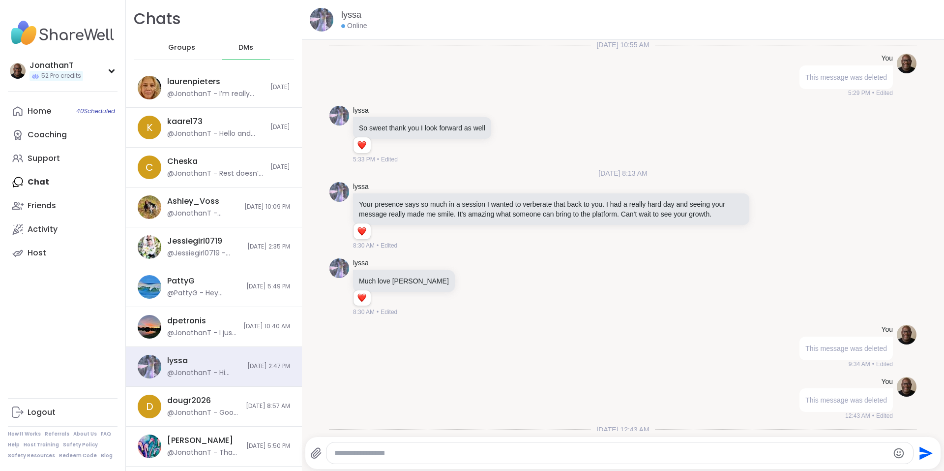
scroll to position [13438, 0]
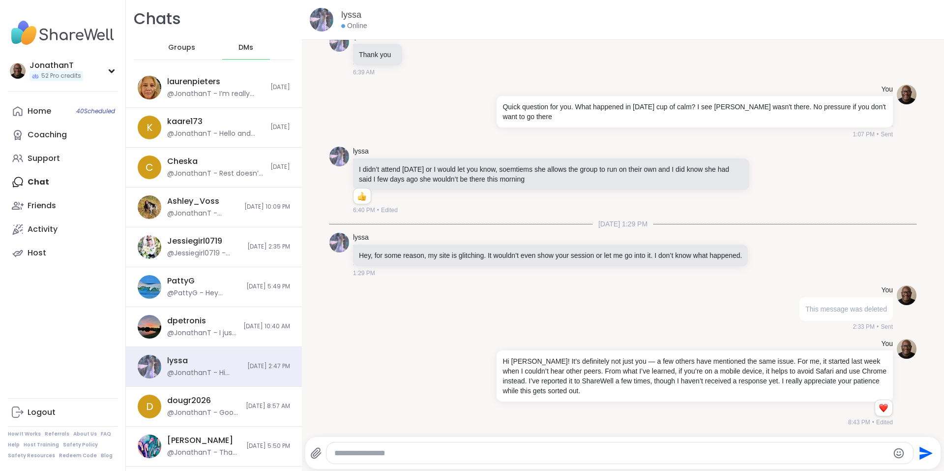
click at [515, 457] on textarea "Type your message" at bounding box center [612, 453] width 555 height 10
paste textarea "**********"
type textarea "**********"
click at [924, 452] on icon "Send" at bounding box center [925, 453] width 16 height 16
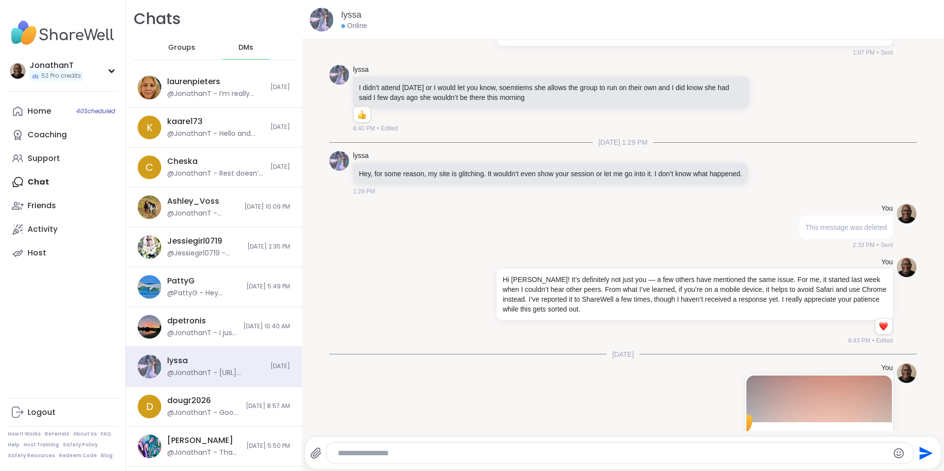
scroll to position [13671, 0]
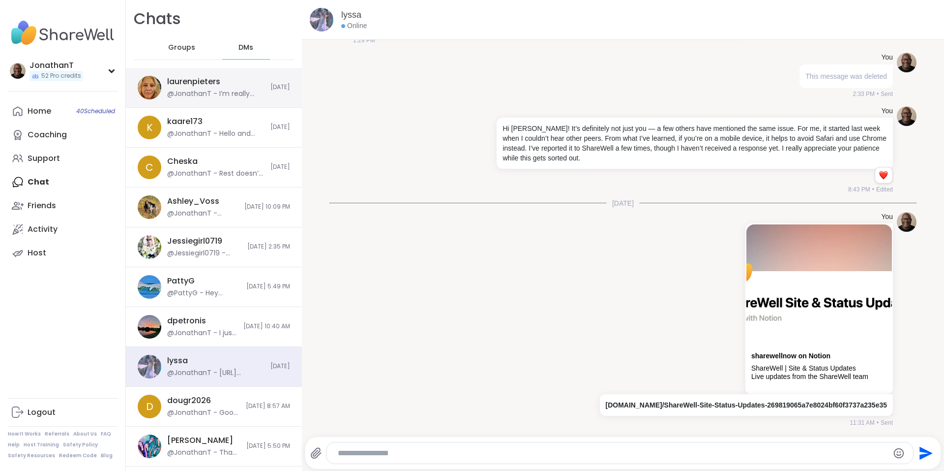
click at [201, 97] on div "@JonathanT - I’m really glad to hear the darkness has lifted, Lauren. One day a…" at bounding box center [215, 94] width 97 height 10
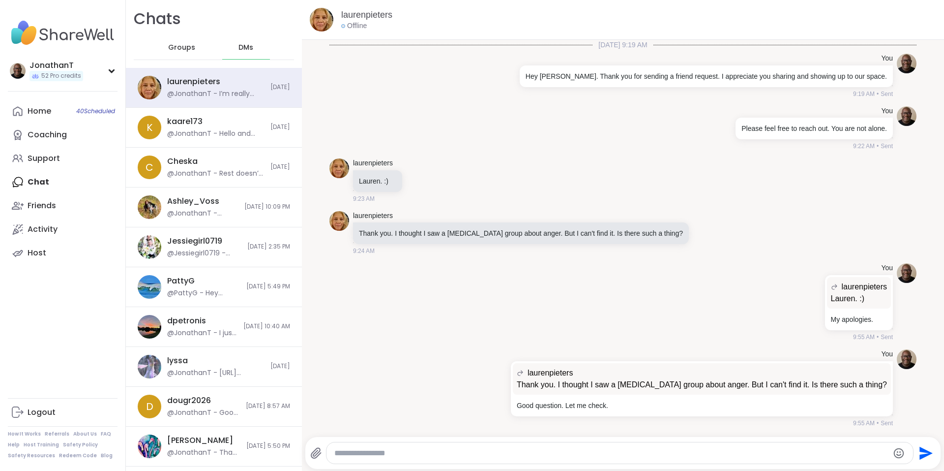
scroll to position [3083, 0]
